Goal: Navigation & Orientation: Find specific page/section

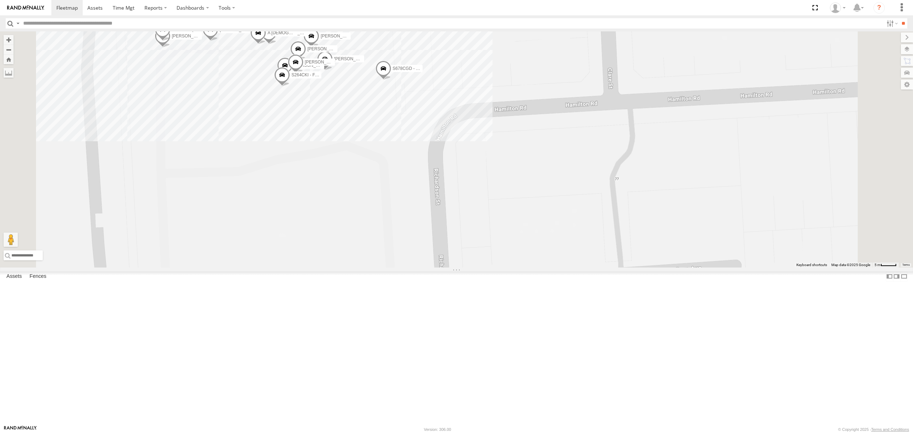
click at [0, 0] on div "S254CLT - [PERSON_NAME] All Assets" at bounding box center [0, 0] width 0 height 0
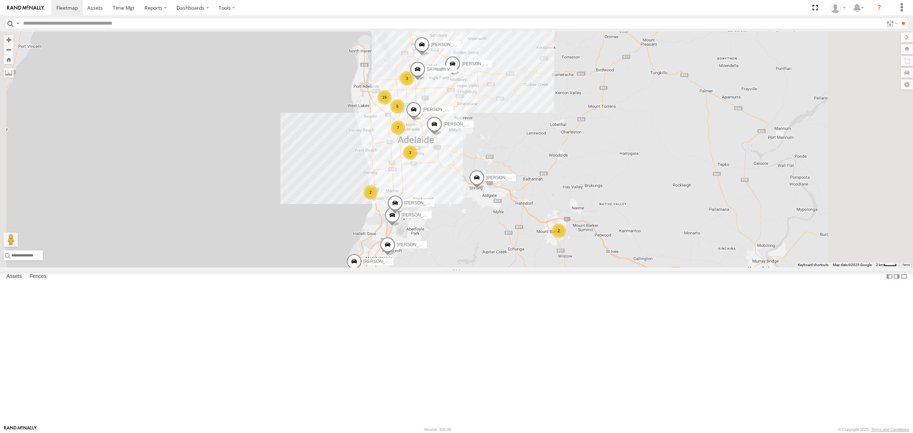
click at [0, 0] on div "All Assets" at bounding box center [0, 0] width 0 height 0
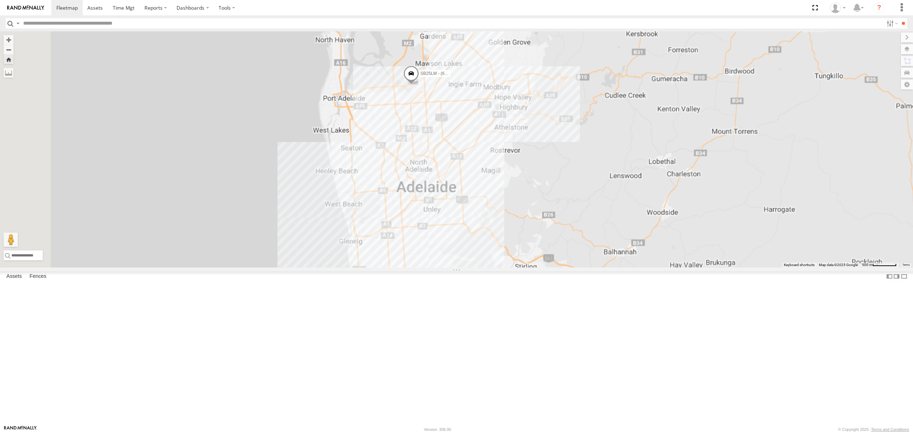
click at [0, 0] on div "S254CLT - [PERSON_NAME]" at bounding box center [0, 0] width 0 height 0
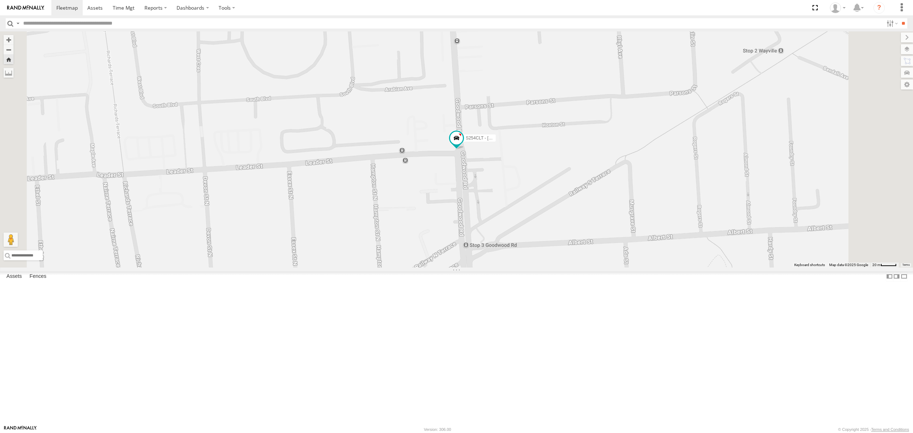
click at [0, 0] on div "All Assets" at bounding box center [0, 0] width 0 height 0
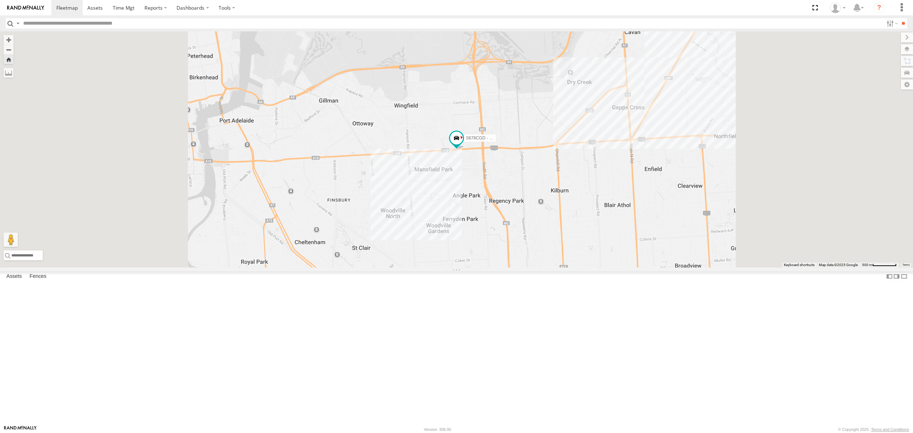
click at [0, 0] on div "All Assets" at bounding box center [0, 0] width 0 height 0
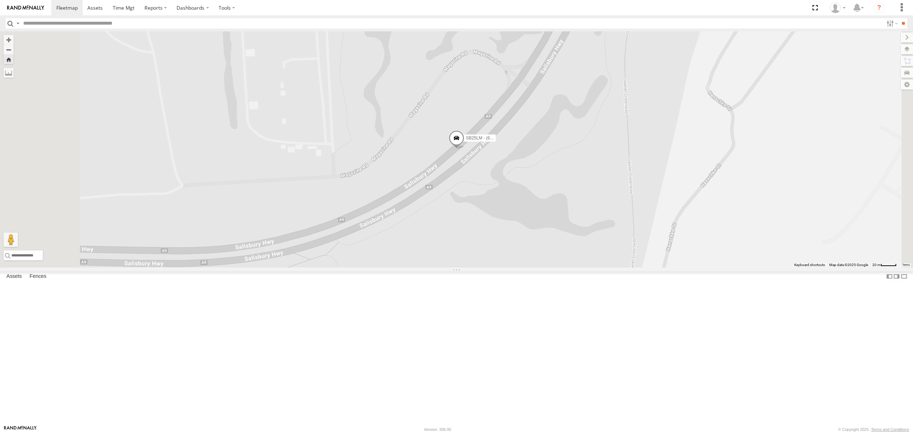
click at [0, 0] on div "3.9" at bounding box center [0, 0] width 0 height 0
click at [0, 0] on div "All Assets" at bounding box center [0, 0] width 0 height 0
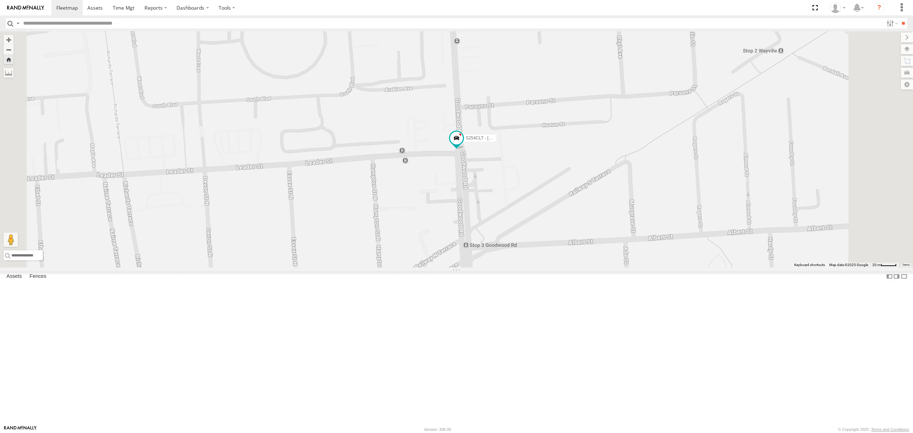
click at [0, 0] on div "3.9" at bounding box center [0, 0] width 0 height 0
click at [0, 0] on div "S678CGD - Fridge It Sprinter All Assets" at bounding box center [0, 0] width 0 height 0
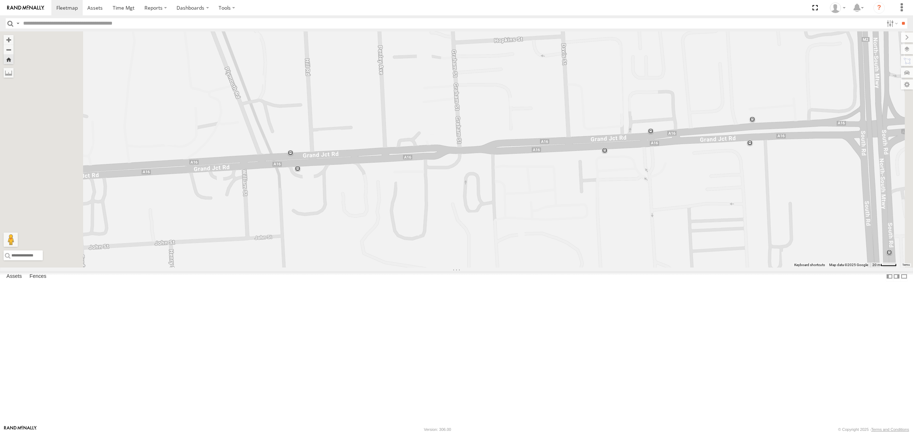
click at [0, 0] on div "SB25LM - (6P HINO) R6" at bounding box center [0, 0] width 0 height 0
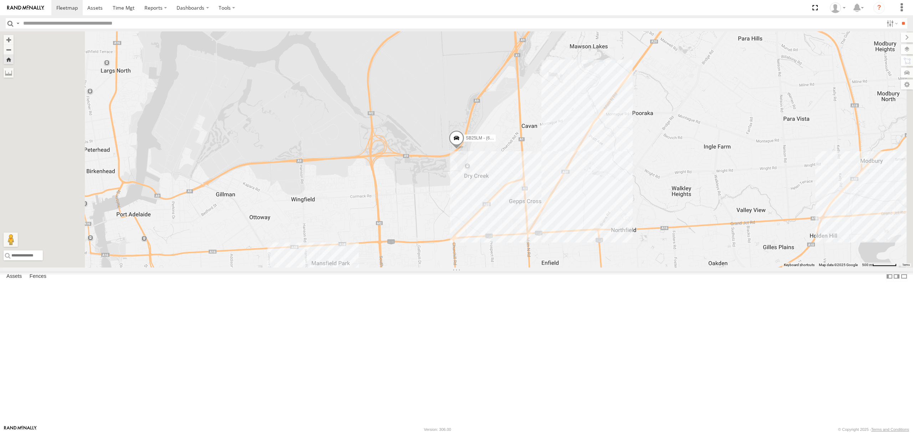
click at [0, 0] on div "S254CLT - [PERSON_NAME]" at bounding box center [0, 0] width 0 height 0
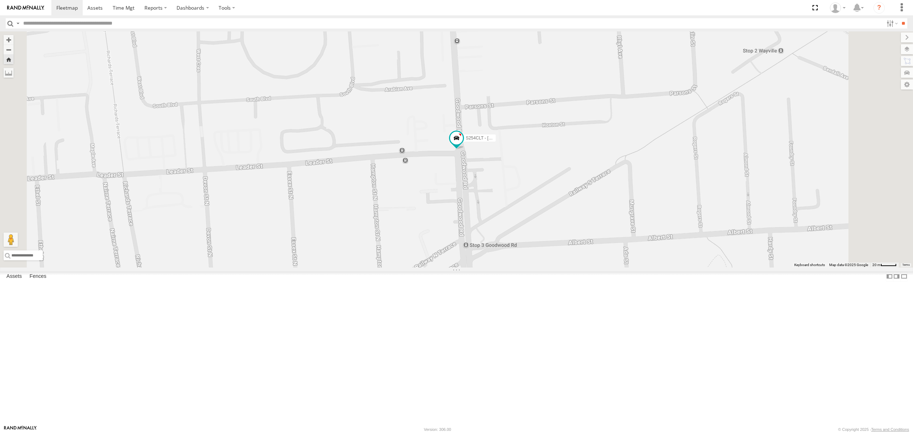
click at [0, 0] on div "SB25LM - (6P HINO) R6" at bounding box center [0, 0] width 0 height 0
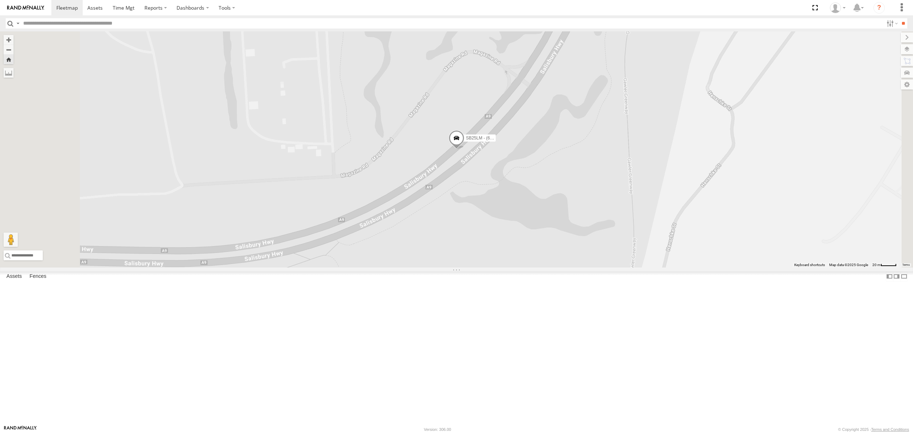
click at [464, 149] on span at bounding box center [456, 139] width 16 height 19
click at [501, 267] on div "SB25LM - (6P HINO) R6 SB25LM - (6P HINO) R6 All Assets [GEOGRAPHIC_DATA] -34.83…" at bounding box center [456, 149] width 913 height 236
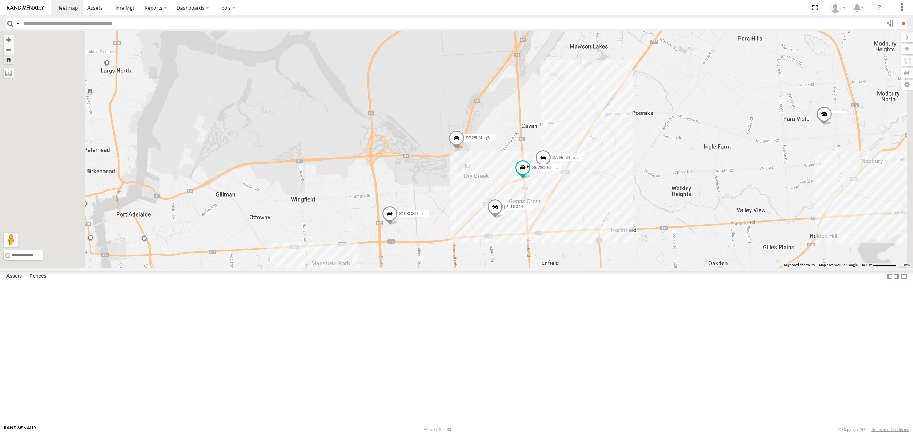
click at [0, 0] on div "S678CGD - Fridge It Sprinter" at bounding box center [0, 0] width 0 height 0
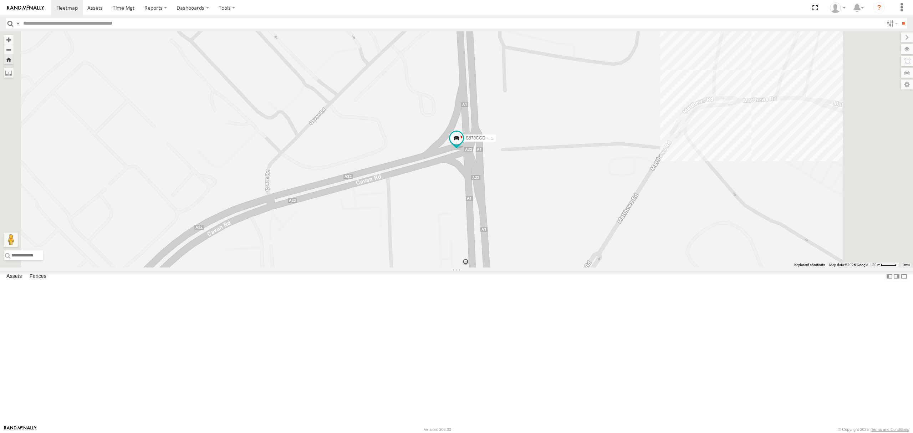
click at [0, 0] on div "7.9" at bounding box center [0, 0] width 0 height 0
click at [0, 0] on div "SB26LM - (3P HINO) R7" at bounding box center [0, 0] width 0 height 0
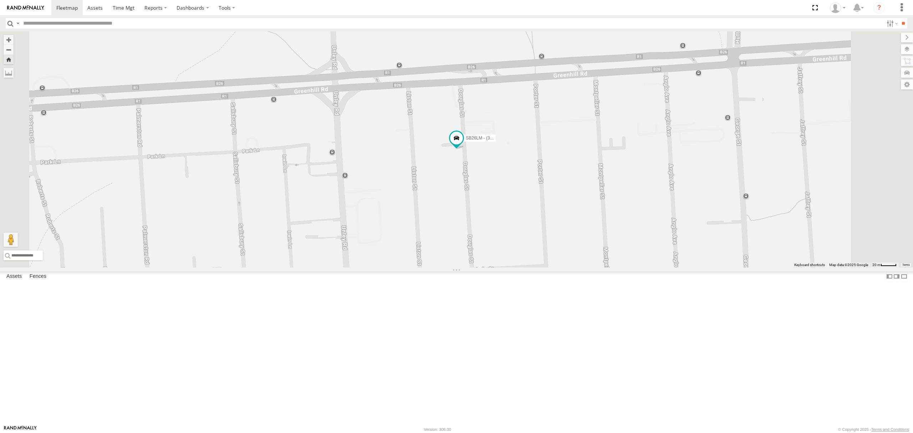
click at [0, 0] on div "S168CSD - Fridge It Spaceship" at bounding box center [0, 0] width 0 height 0
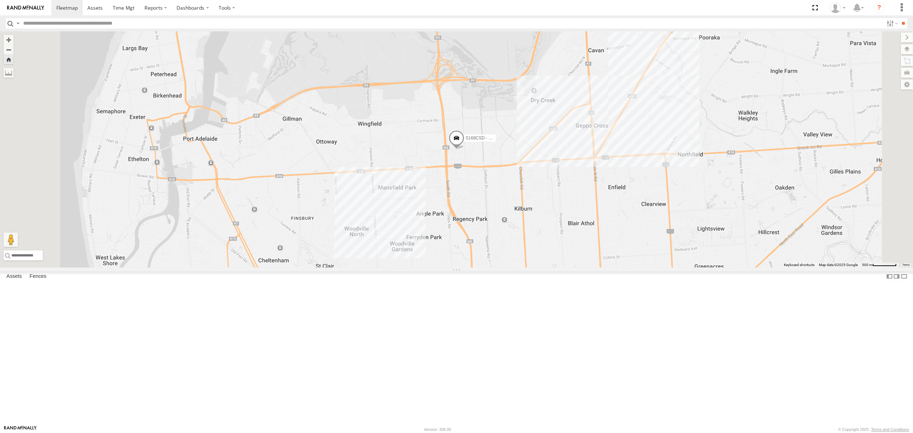
click at [0, 0] on div "S254CLT - [PERSON_NAME]" at bounding box center [0, 0] width 0 height 0
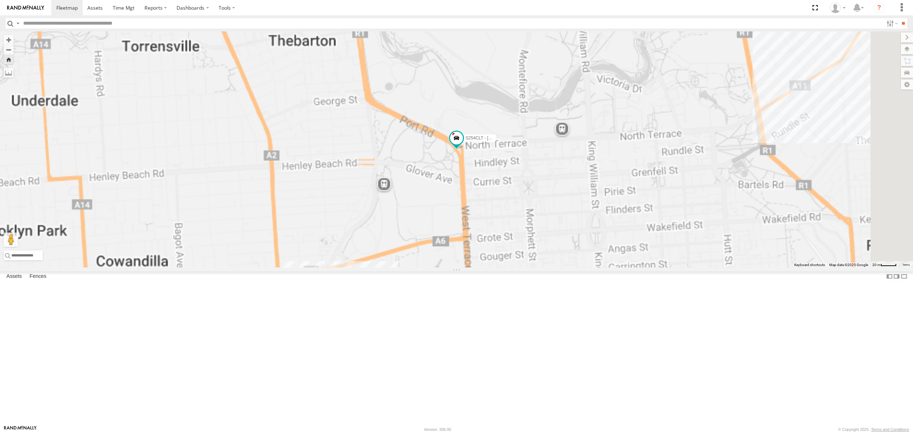
click at [0, 0] on div "SY71FR - (16P TRAILER) PM1 All Assets" at bounding box center [0, 0] width 0 height 0
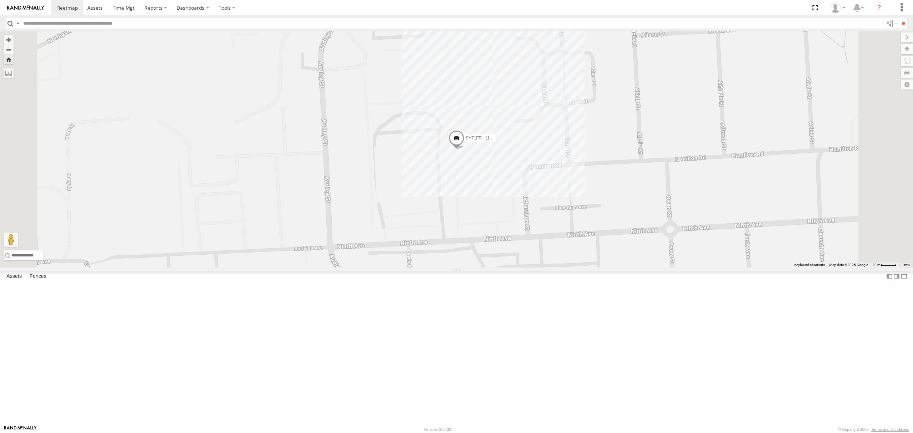
click at [0, 0] on div "SB25LM - (6P HINO) R6 All Assets [GEOGRAPHIC_DATA] -34.83152 138.58309 Video 8.…" at bounding box center [0, 0] width 0 height 0
click at [0, 0] on div "All Assets" at bounding box center [0, 0] width 0 height 0
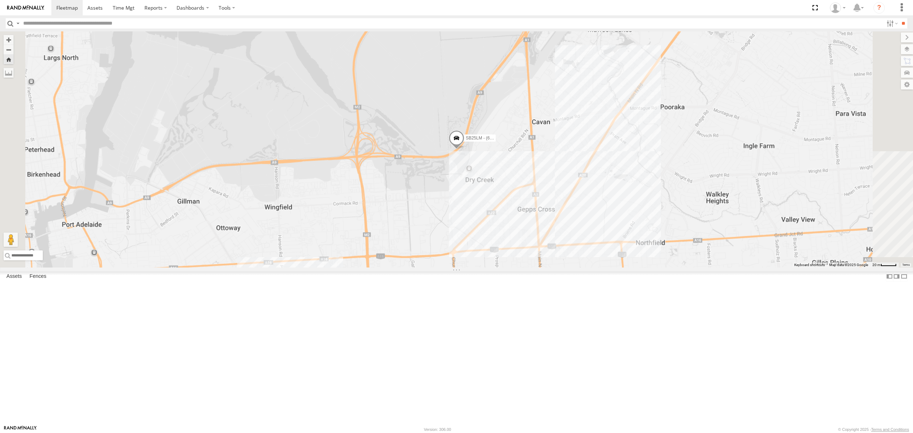
click at [0, 0] on div "S678CGD - Fridge It Sprinter All Assets" at bounding box center [0, 0] width 0 height 0
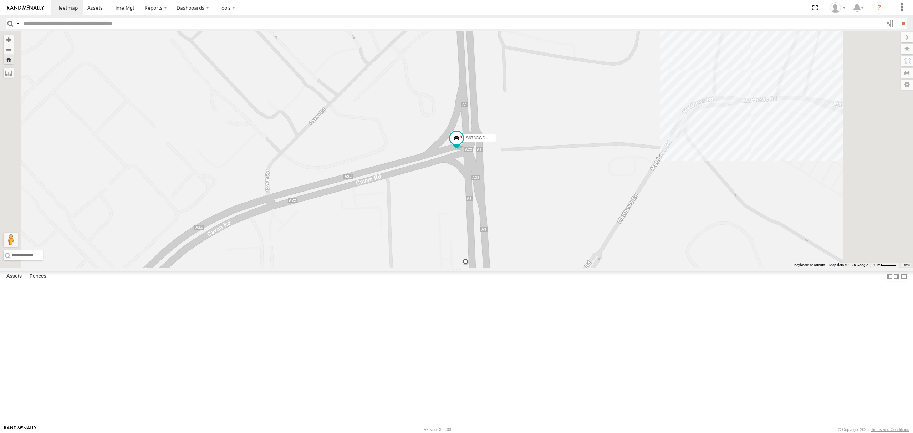
click at [0, 0] on div "All Assets" at bounding box center [0, 0] width 0 height 0
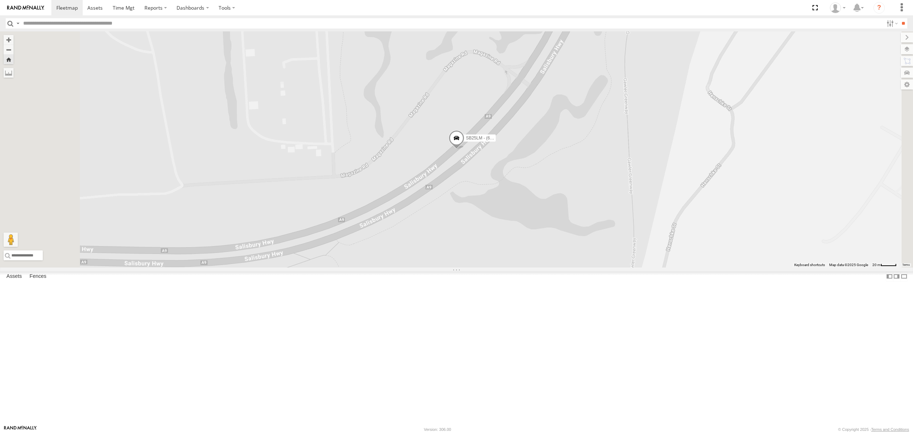
click at [0, 0] on div at bounding box center [0, 0] width 0 height 0
click at [0, 0] on span at bounding box center [0, 0] width 0 height 0
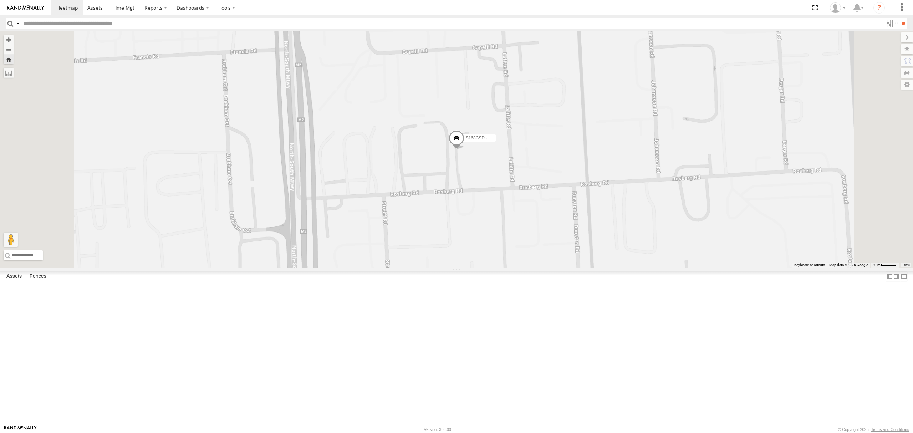
click at [464, 150] on span at bounding box center [456, 139] width 16 height 19
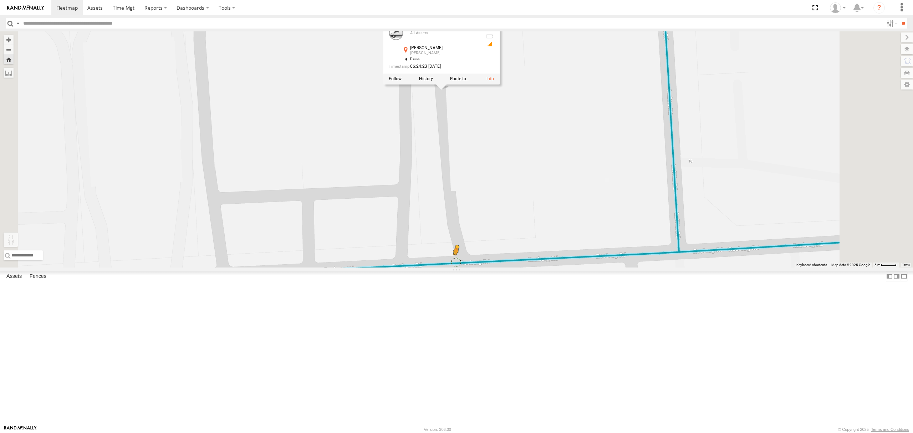
drag, startPoint x: 194, startPoint y: 396, endPoint x: 549, endPoint y: 339, distance: 359.9
click at [549, 267] on div "S168CSD - Fridge It Spaceship S168CSD - Fridge It Spaceship All Assets Rosberg …" at bounding box center [456, 149] width 913 height 236
